Goal: Information Seeking & Learning: Find specific fact

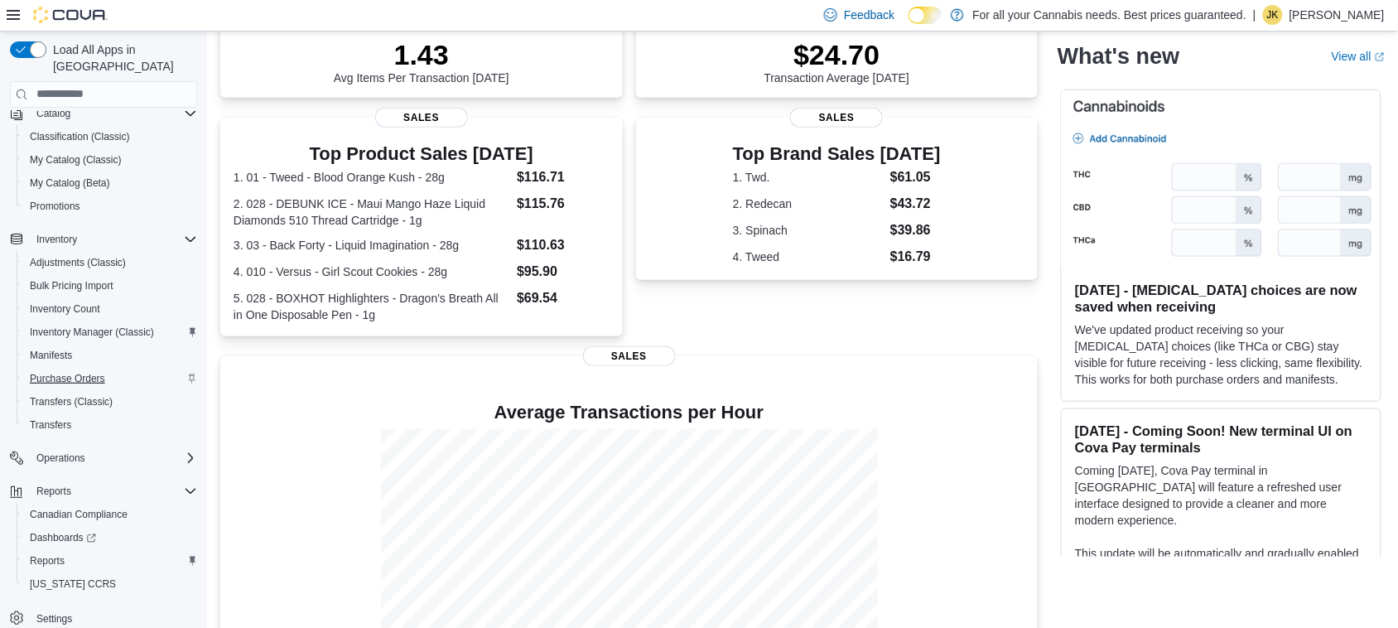
scroll to position [335, 0]
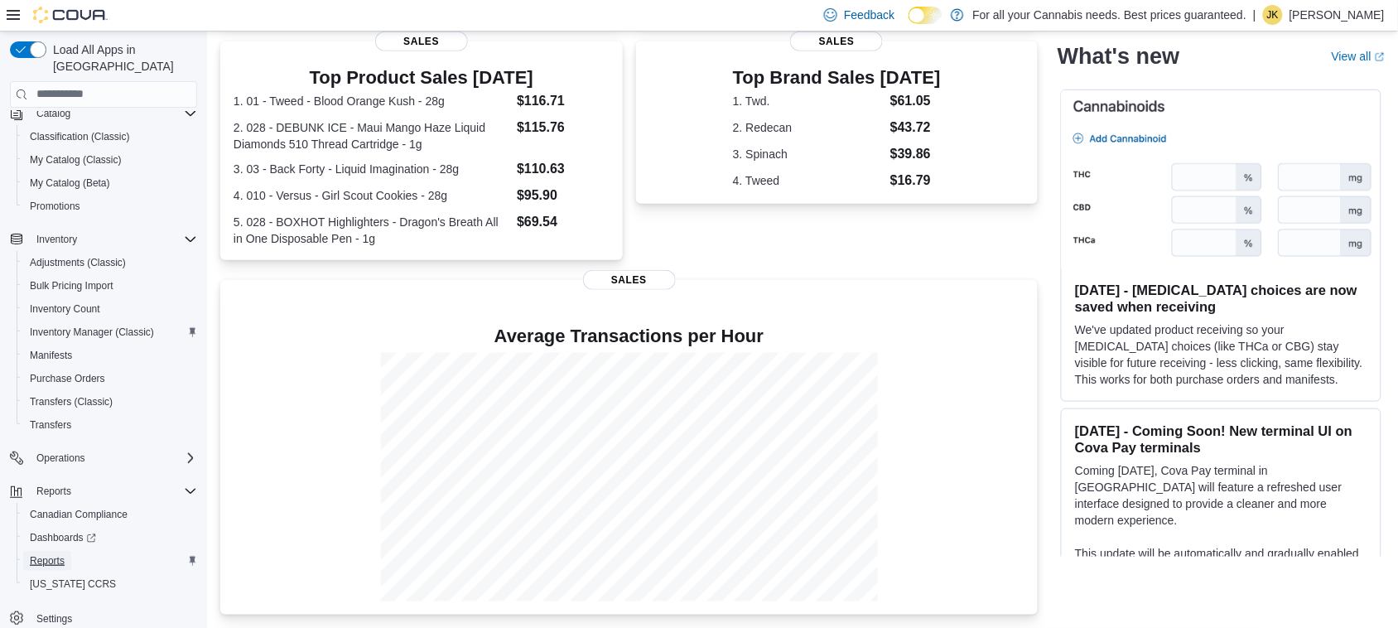
click at [51, 554] on span "Reports" at bounding box center [47, 560] width 35 height 13
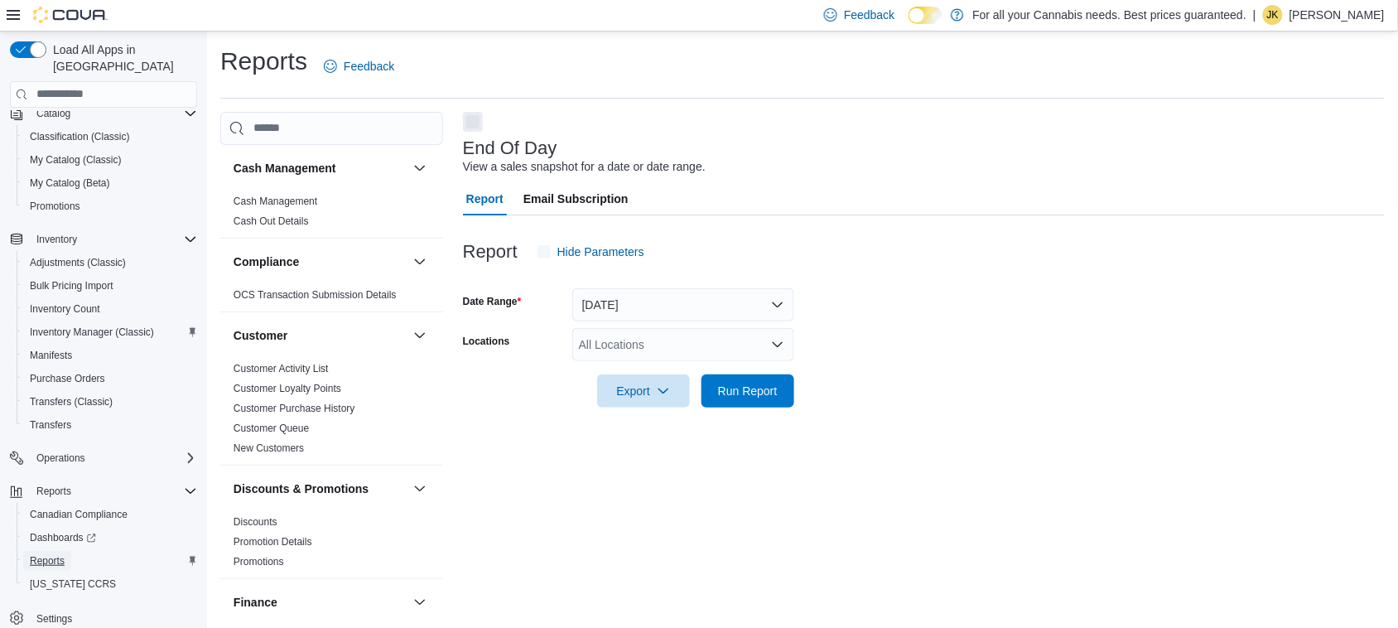
scroll to position [1, 0]
click at [708, 350] on div "All Locations" at bounding box center [683, 343] width 222 height 33
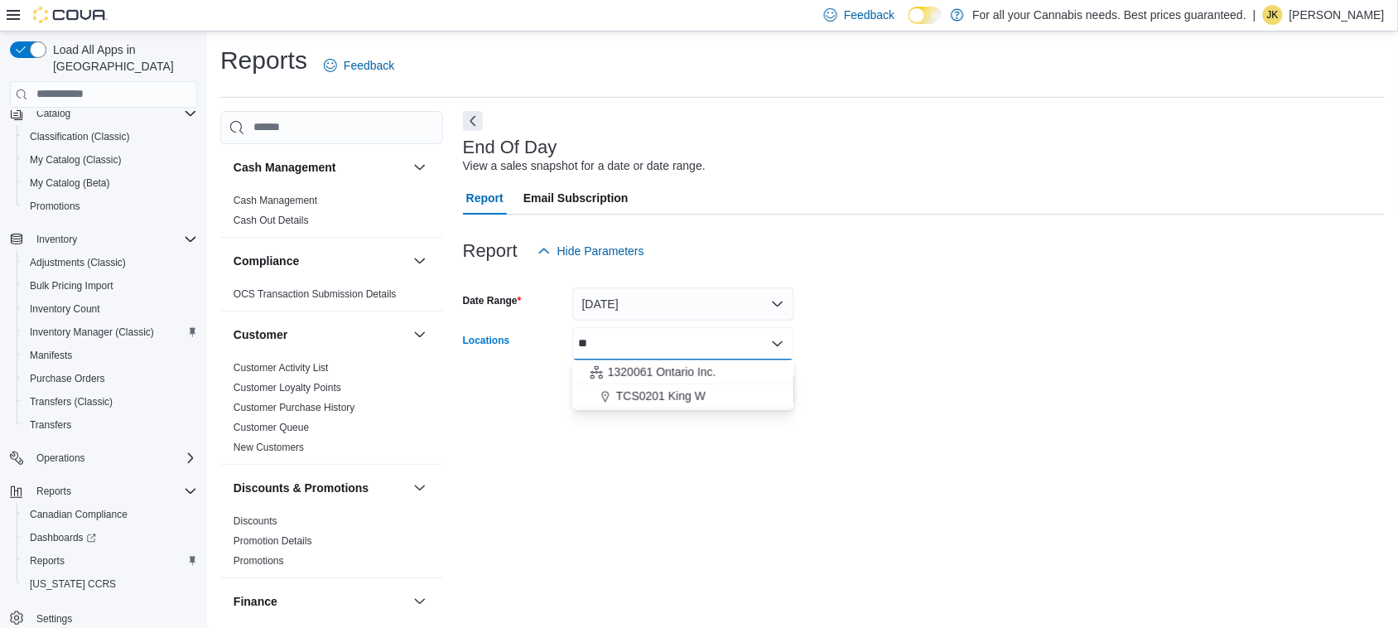
type input "***"
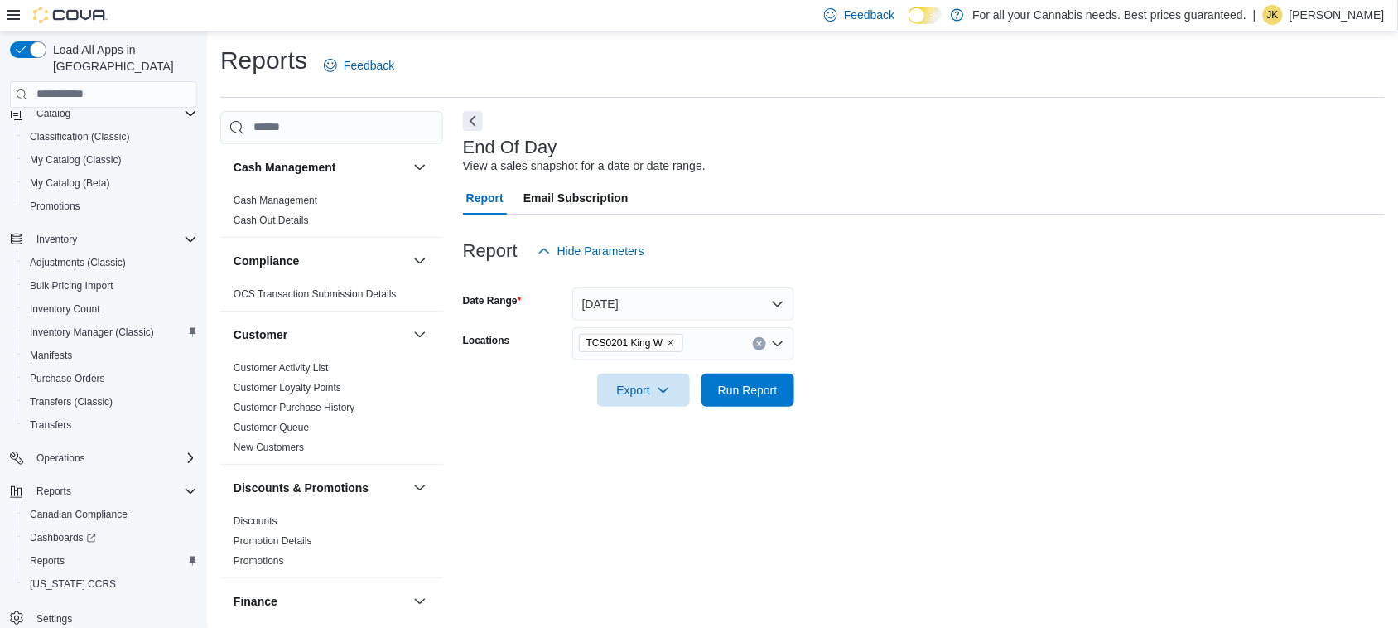
click at [892, 394] on form "Date Range [DATE] Locations TCS0201 King W Export Run Report" at bounding box center [924, 336] width 922 height 139
click at [745, 395] on span "Run Report" at bounding box center [748, 389] width 60 height 17
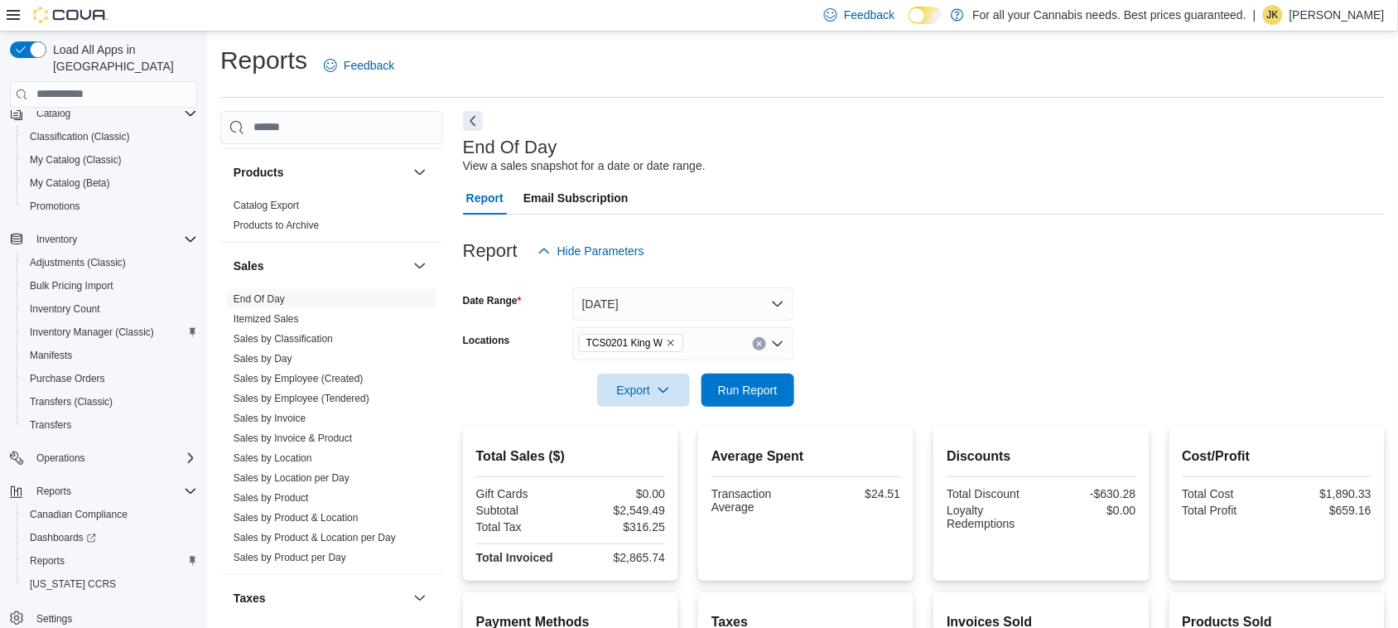
scroll to position [1127, 0]
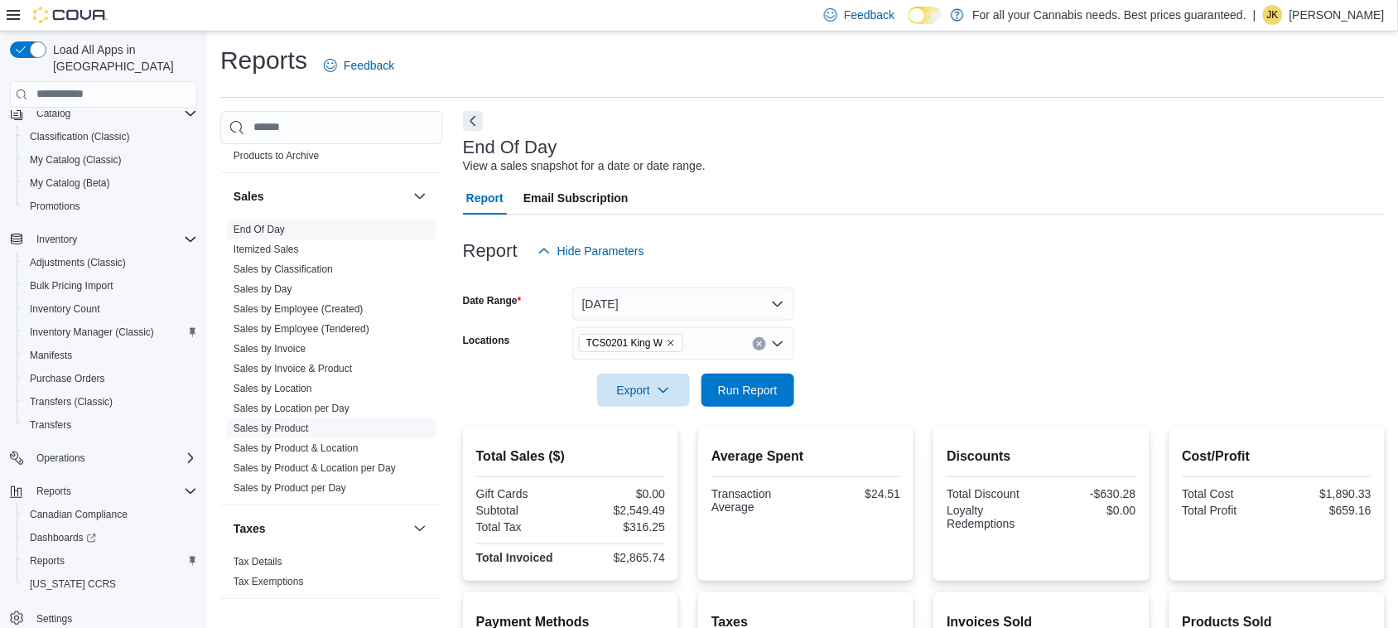
click at [273, 422] on link "Sales by Product" at bounding box center [270, 428] width 75 height 12
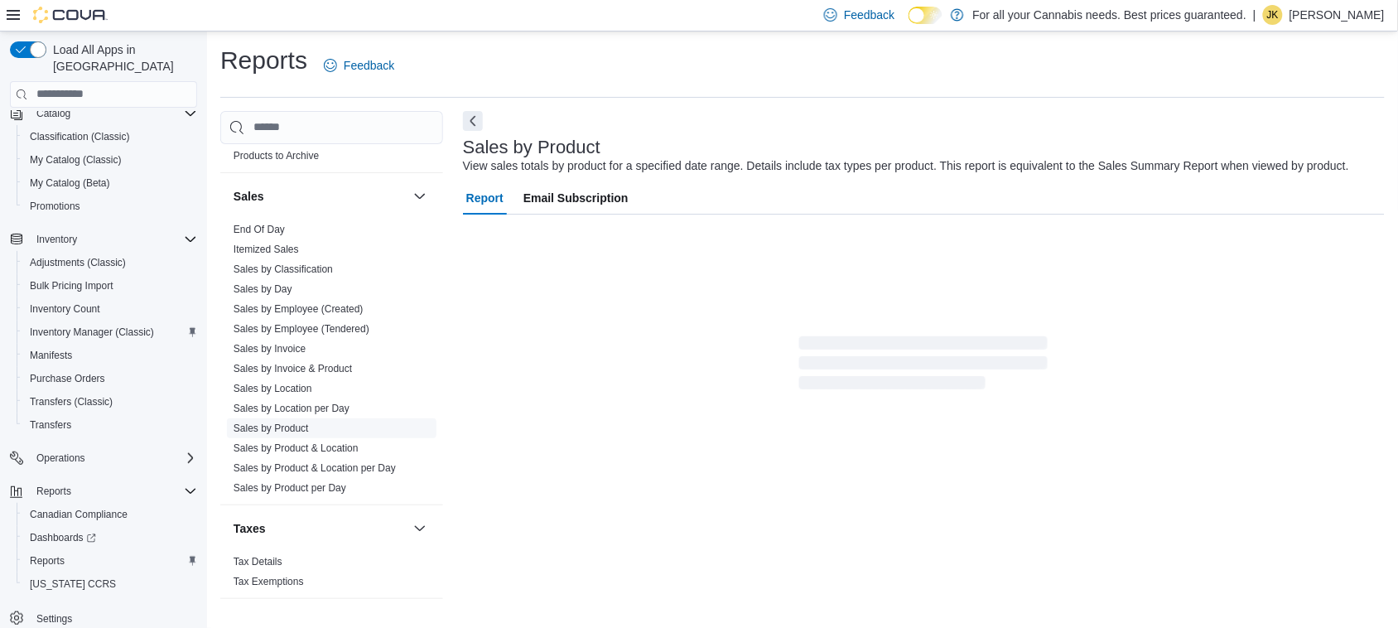
scroll to position [38, 0]
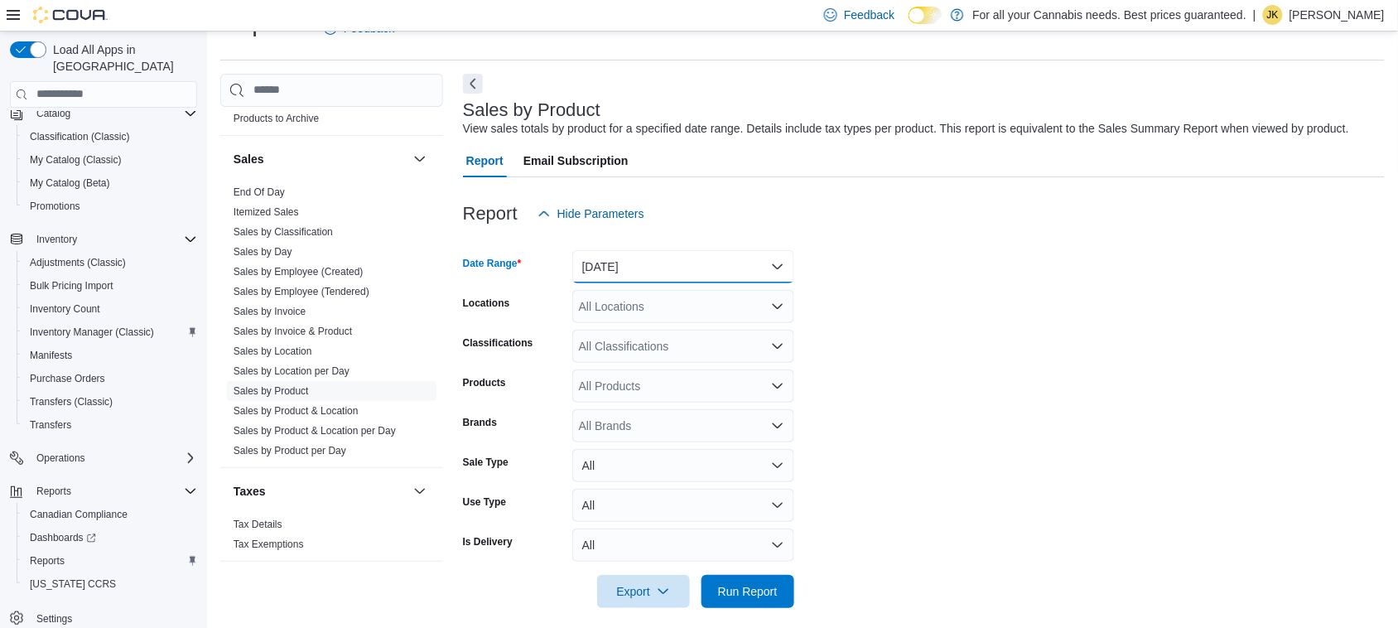
click at [700, 270] on button "[DATE]" at bounding box center [683, 266] width 222 height 33
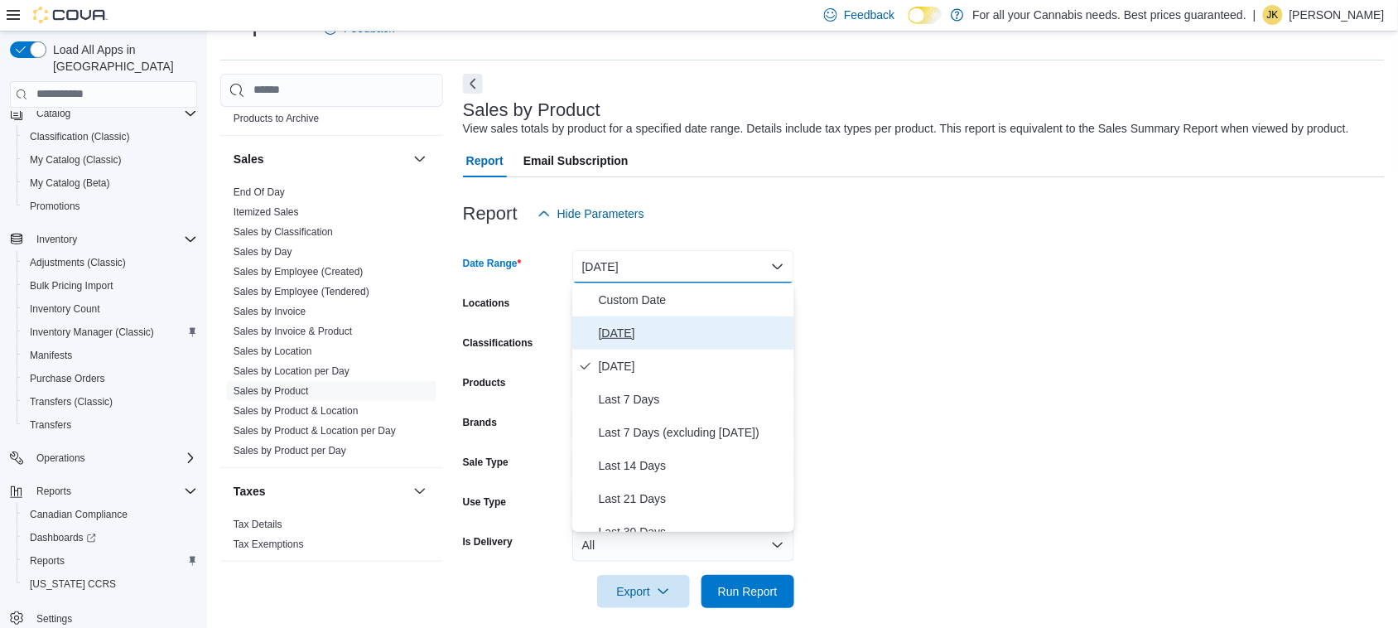
click at [622, 327] on span "[DATE]" at bounding box center [693, 333] width 189 height 20
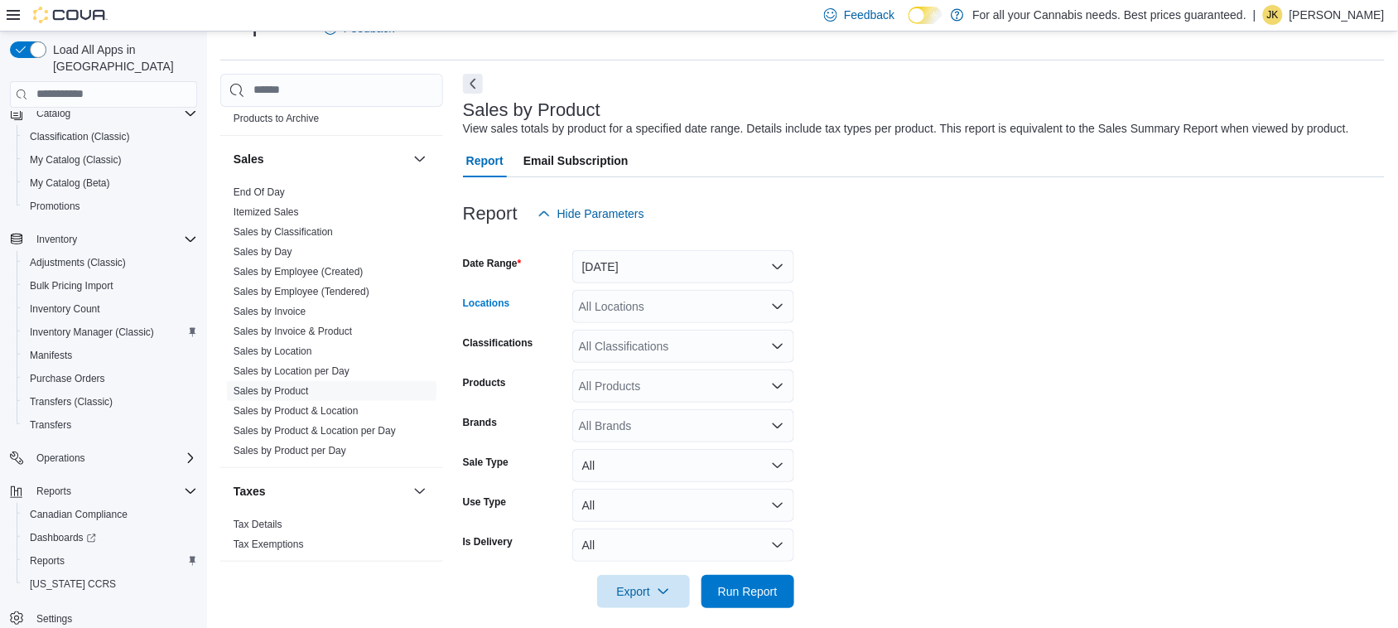
click at [636, 311] on div "All Locations" at bounding box center [683, 306] width 222 height 33
type input "***"
click at [758, 599] on span "Run Report" at bounding box center [747, 590] width 73 height 33
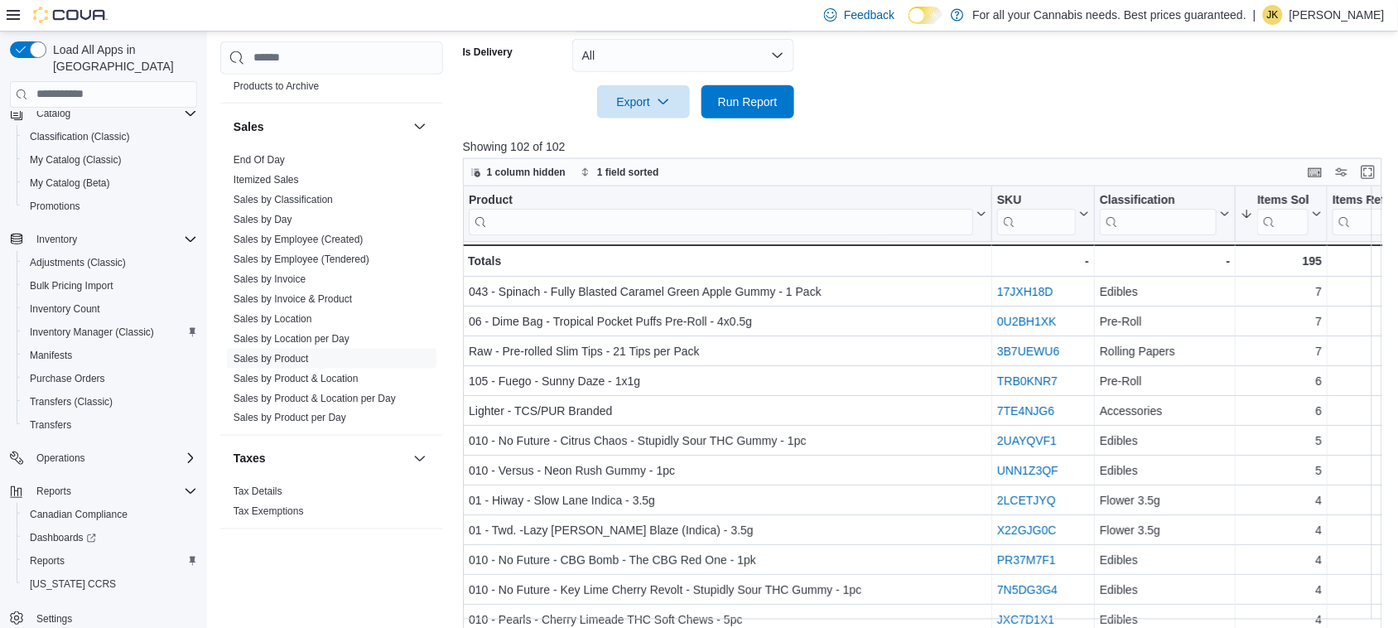
scroll to position [572, 0]
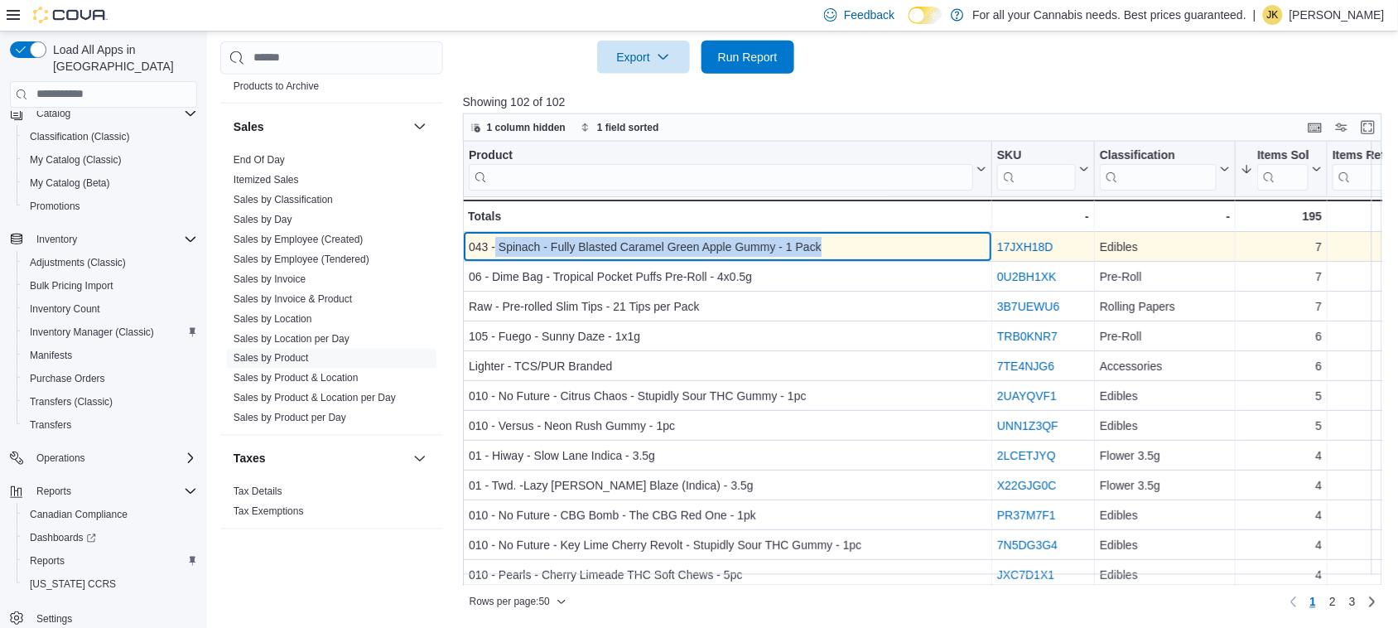
drag, startPoint x: 830, startPoint y: 244, endPoint x: 494, endPoint y: 250, distance: 336.2
click at [494, 250] on div "043 - Spinach - Fully Blasted Caramel Green Apple Gummy - 1 Pack" at bounding box center [727, 247] width 517 height 20
copy div "Spinach - Fully Blasted Caramel Green Apple Gummy - 1 Pack"
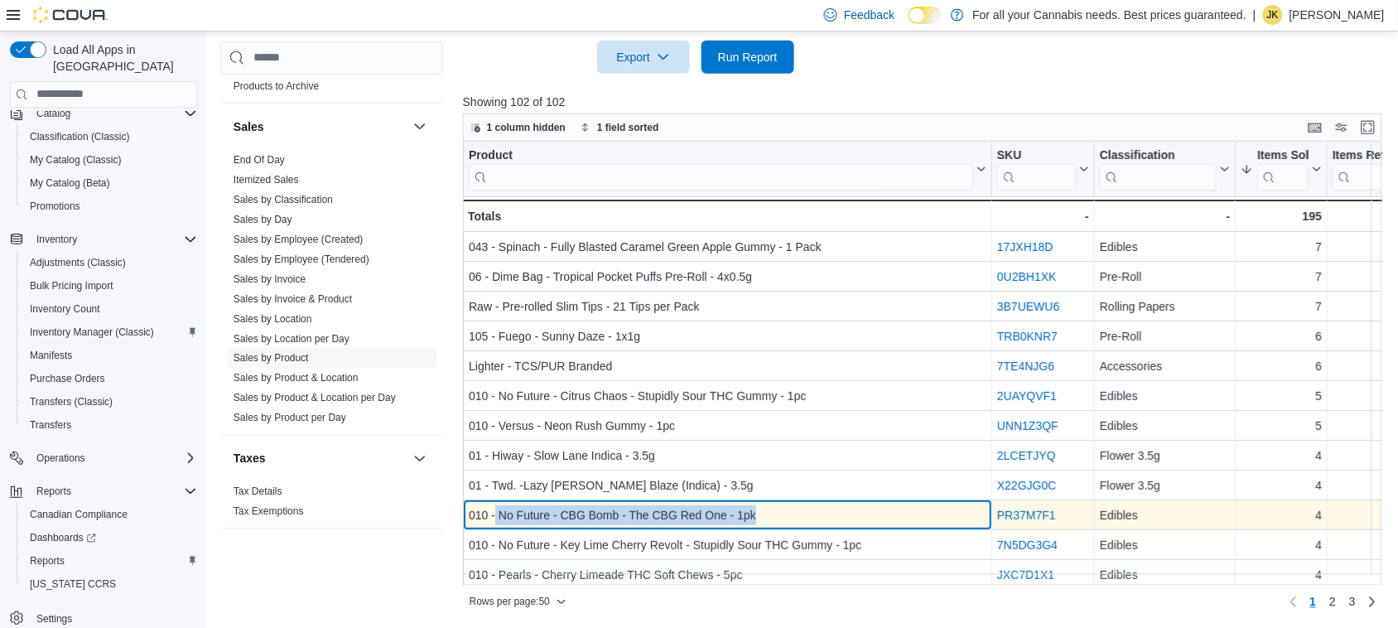
drag, startPoint x: 758, startPoint y: 514, endPoint x: 493, endPoint y: 511, distance: 265.0
click at [493, 511] on div "010 - No Future - CBG Bomb - The CBG Red One - 1pk" at bounding box center [727, 515] width 517 height 20
copy div "No Future - CBG Bomb - The CBG Red One - 1pk"
